Goal: Task Accomplishment & Management: Use online tool/utility

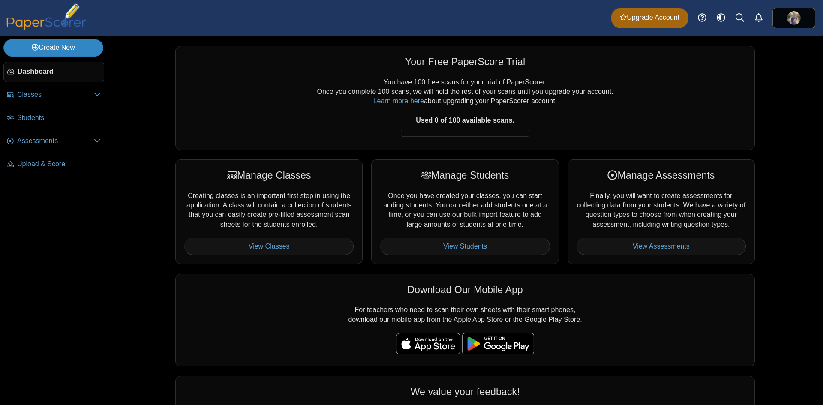
click at [63, 51] on link "Create New" at bounding box center [53, 47] width 100 height 17
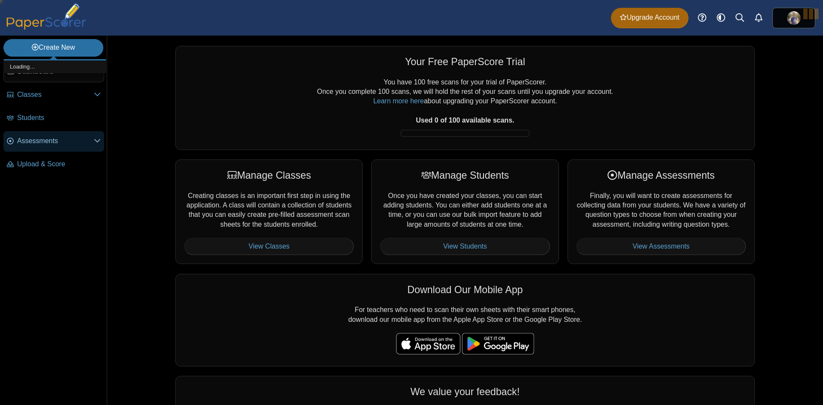
click at [42, 137] on span "Assessments" at bounding box center [55, 140] width 77 height 9
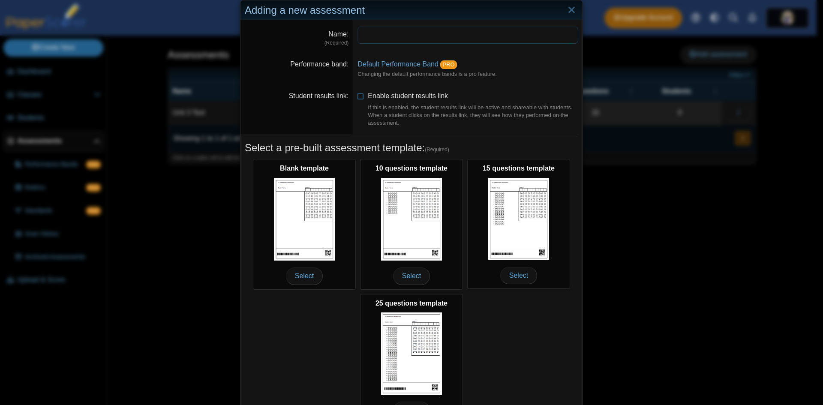
scroll to position [70, 0]
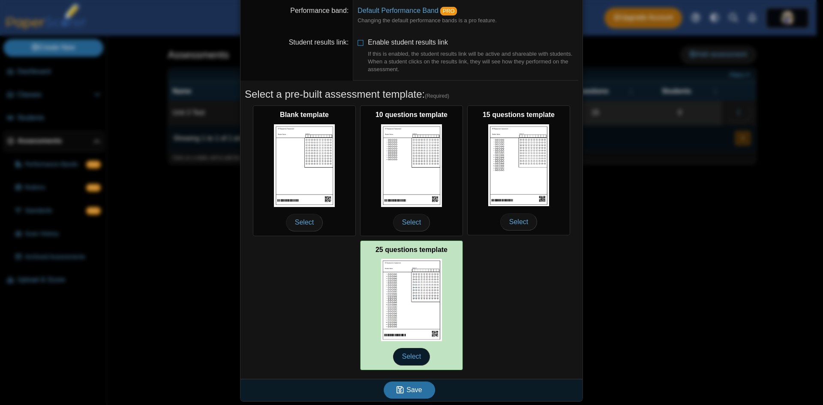
click at [404, 358] on span "Select" at bounding box center [411, 356] width 37 height 17
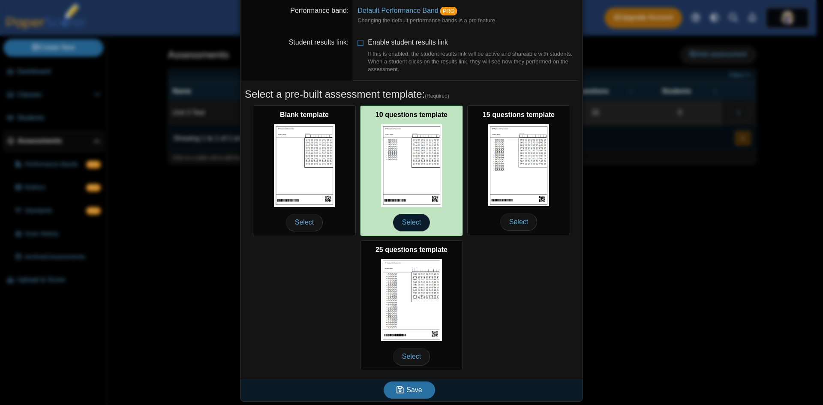
scroll to position [0, 0]
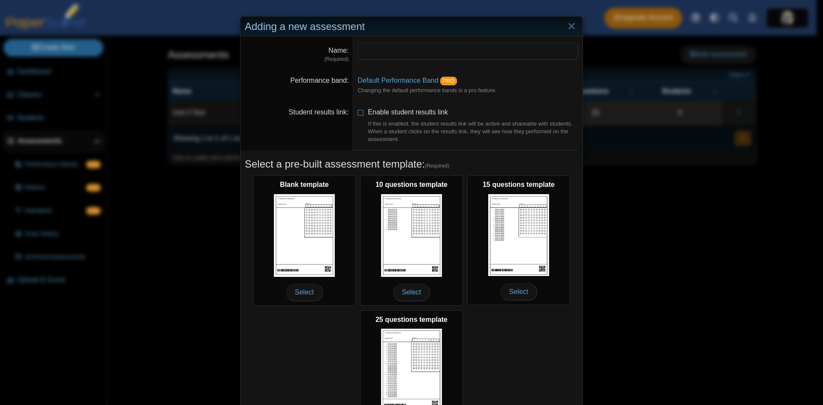
click at [380, 48] on input "Name" at bounding box center [468, 51] width 221 height 17
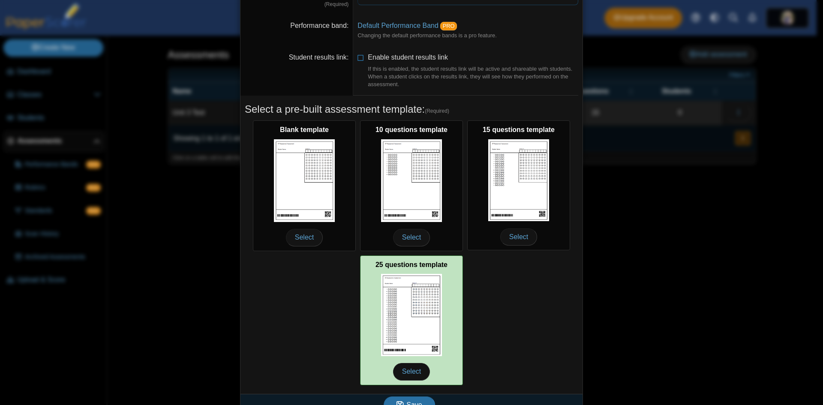
scroll to position [70, 0]
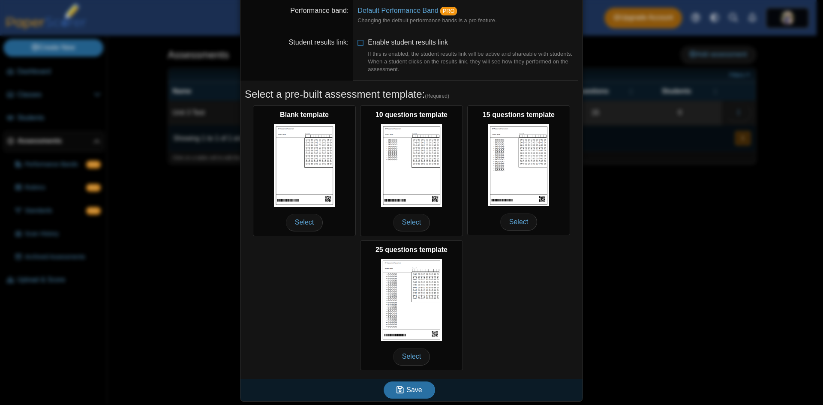
type input "******"
click at [410, 398] on div "Save" at bounding box center [410, 390] width 338 height 22
click at [410, 392] on span "Save" at bounding box center [414, 389] width 15 height 7
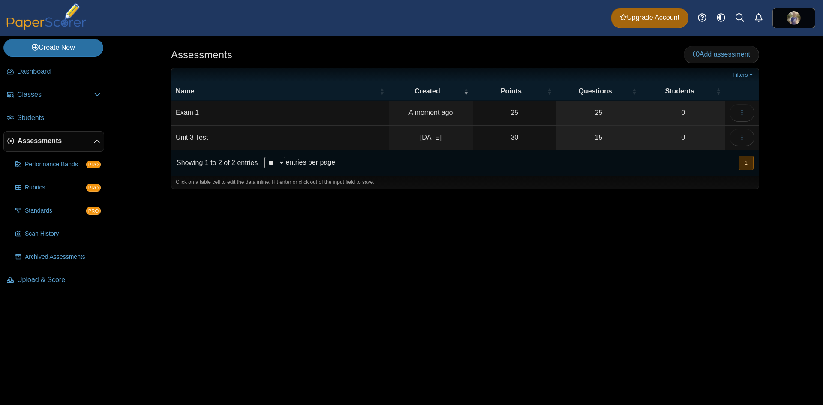
click at [186, 142] on td "Unit 3 Test" at bounding box center [280, 138] width 217 height 24
click at [322, 202] on div "Assessments Add assessment 25 0" at bounding box center [465, 221] width 643 height 370
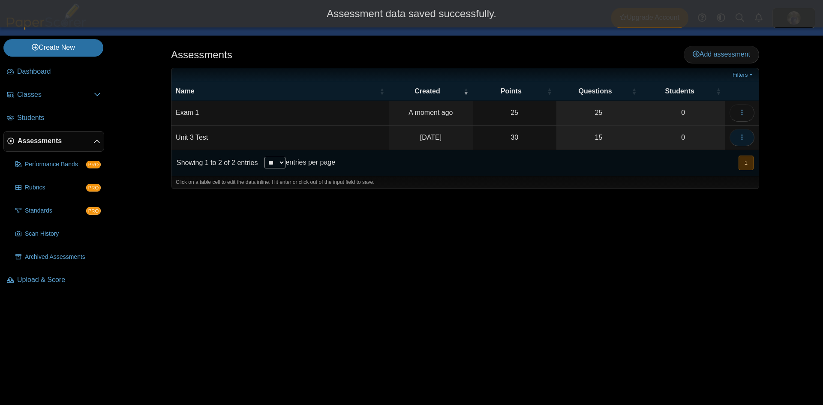
click at [740, 134] on icon "button" at bounding box center [742, 137] width 7 height 7
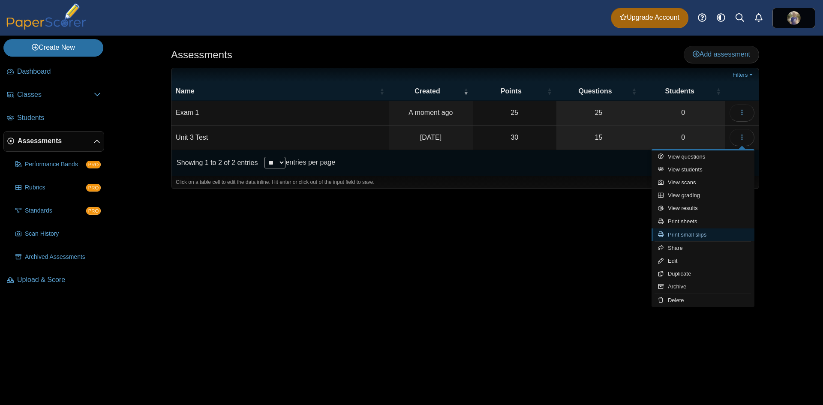
click at [683, 236] on link "Print small slips" at bounding box center [703, 235] width 103 height 13
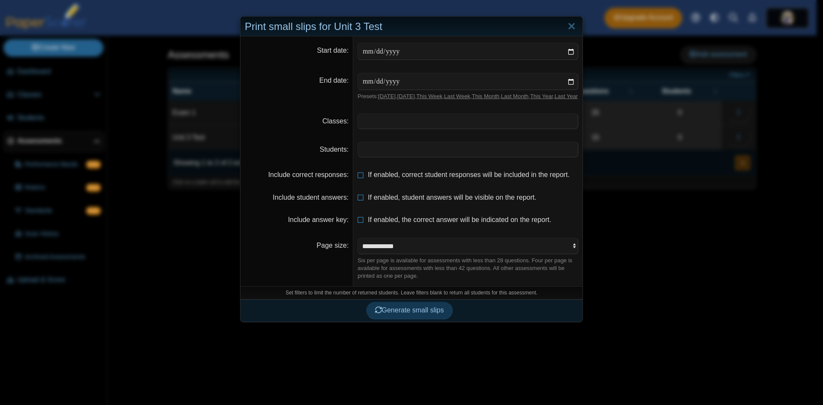
click at [576, 23] on div "Print small slips for Unit 3 Test" at bounding box center [412, 27] width 342 height 20
click at [565, 26] on link "Close" at bounding box center [571, 26] width 13 height 15
